Goal: Find specific page/section: Find specific page/section

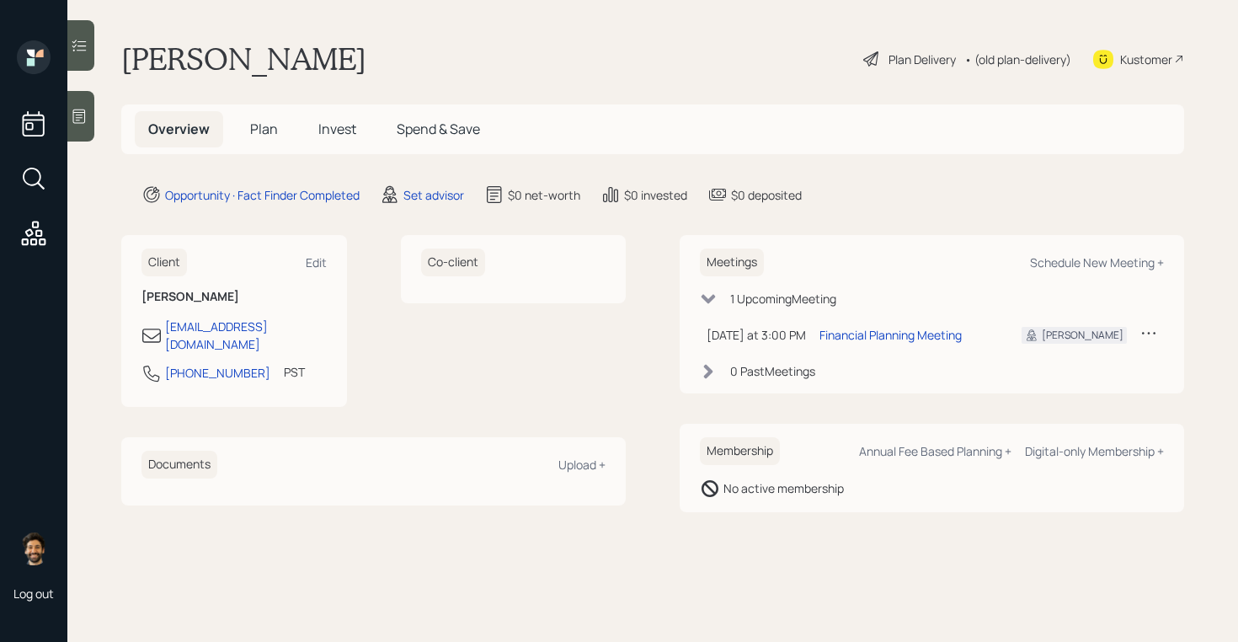
click at [35, 243] on icon at bounding box center [34, 233] width 24 height 24
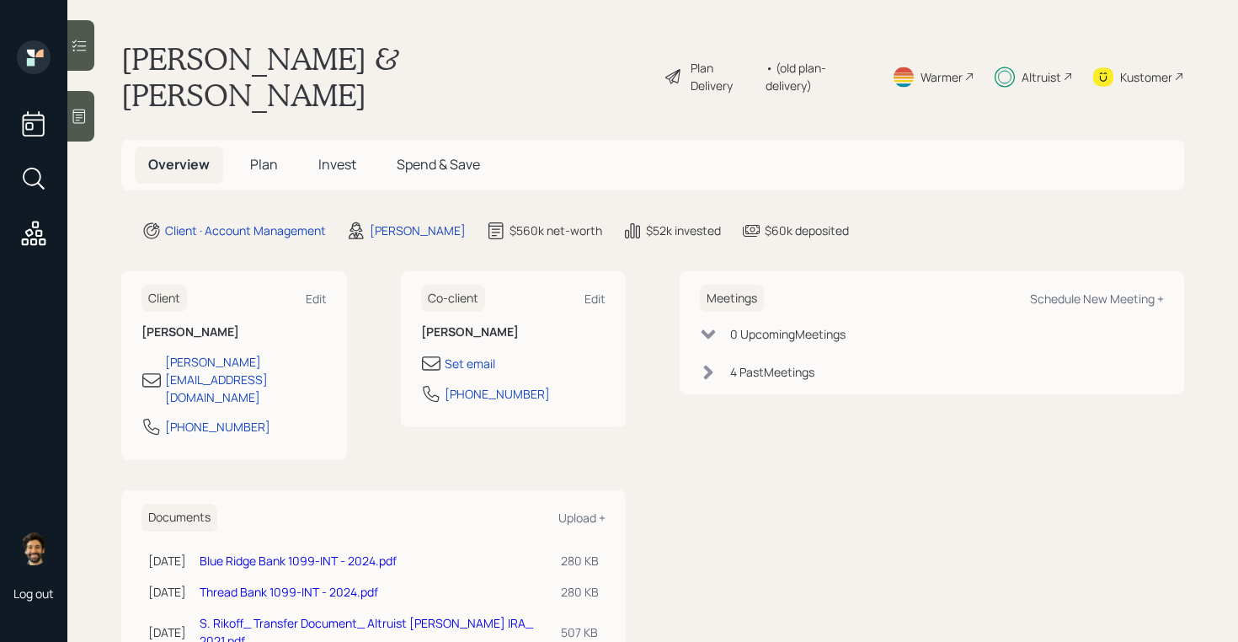
click at [827, 61] on div "• (old plan-delivery)" at bounding box center [819, 76] width 106 height 35
